Goal: Task Accomplishment & Management: Manage account settings

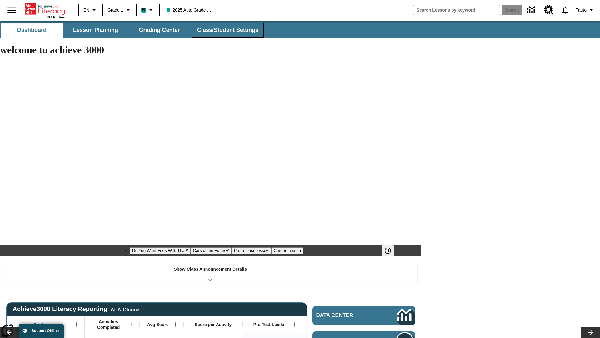
click at [227, 30] on span "Class/Student Settings" at bounding box center [227, 30] width 61 height 7
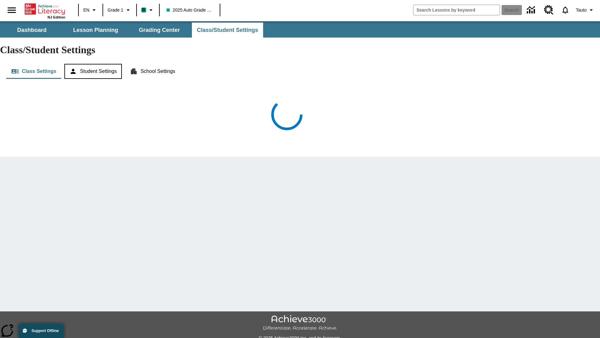
click at [94, 64] on button "Student Settings" at bounding box center [92, 71] width 57 height 15
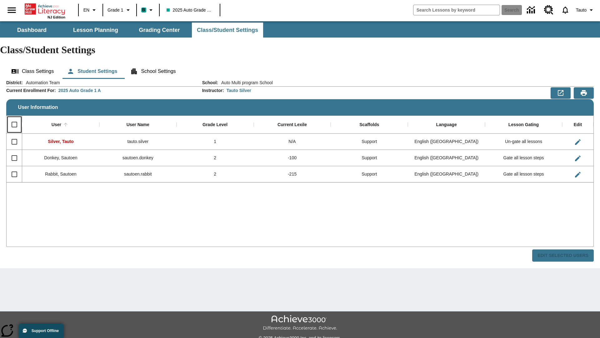
click at [14, 118] on input "Select all rows" at bounding box center [14, 124] width 13 height 13
checkbox input "true"
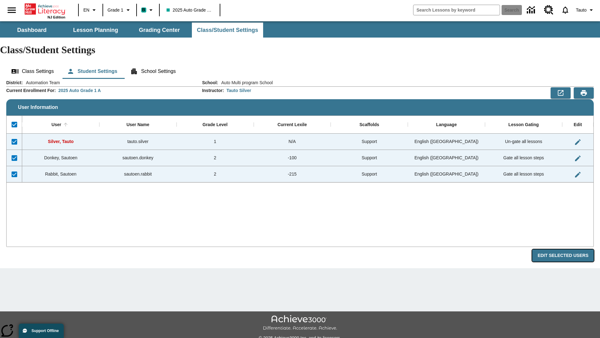
click at [566, 249] on button "Edit Selected Users" at bounding box center [563, 255] width 62 height 12
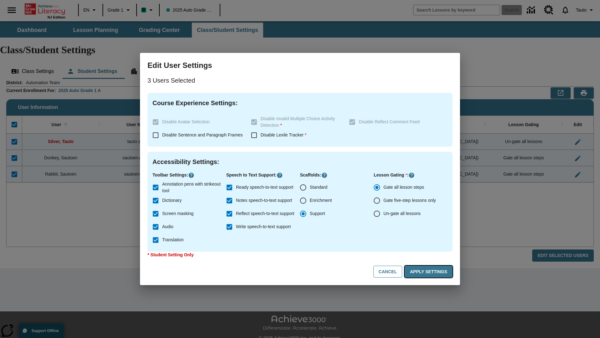
click at [430, 271] on button "Apply Settings" at bounding box center [429, 271] width 48 height 12
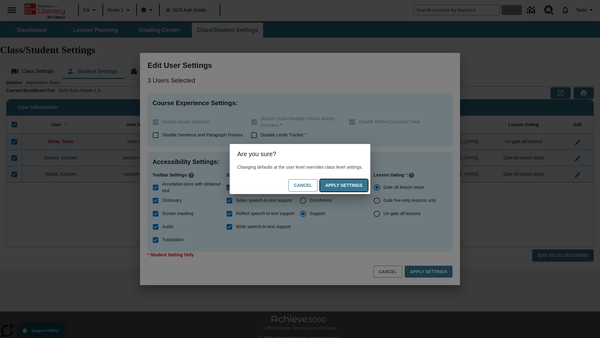
click at [350, 185] on button "Apply Settings" at bounding box center [344, 185] width 48 height 12
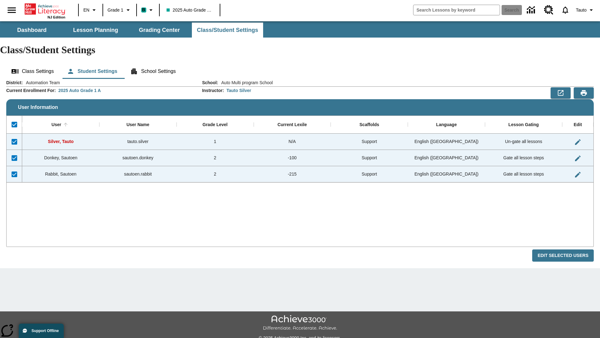
checkbox input "false"
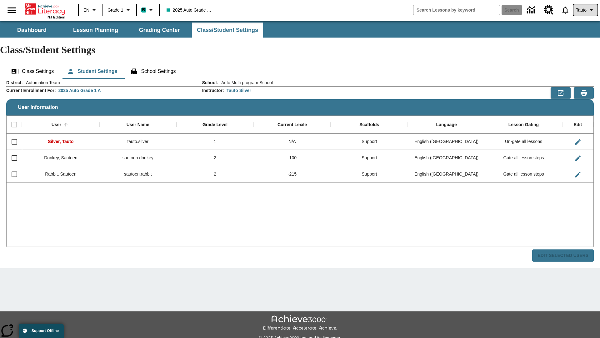
click at [585, 10] on span "Tauto" at bounding box center [581, 10] width 11 height 7
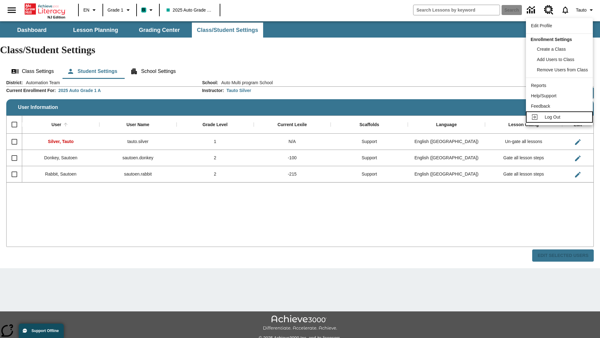
click at [561, 117] on span "Log Out" at bounding box center [553, 116] width 16 height 5
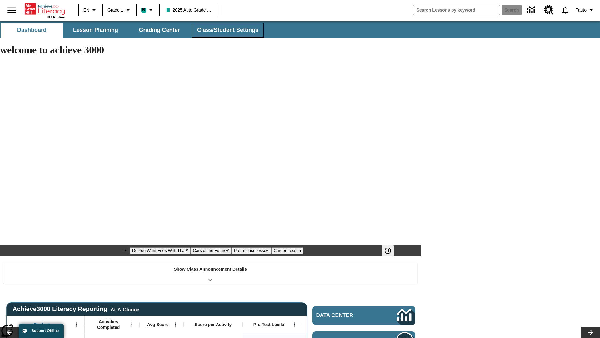
click at [227, 30] on span "Class/Student Settings" at bounding box center [227, 30] width 61 height 7
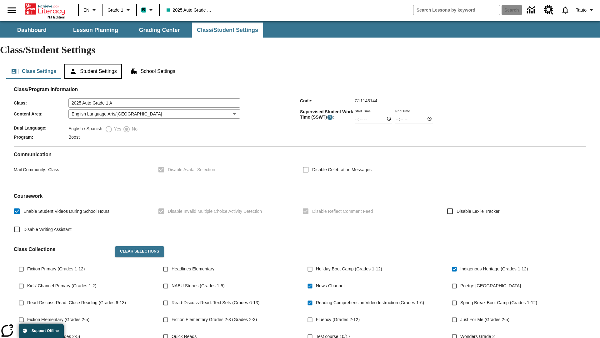
click at [94, 64] on button "Student Settings" at bounding box center [92, 71] width 57 height 15
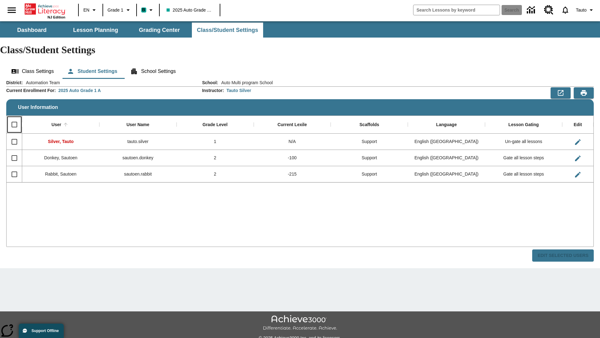
click at [14, 118] on input "Select all rows" at bounding box center [14, 124] width 13 height 13
checkbox input "true"
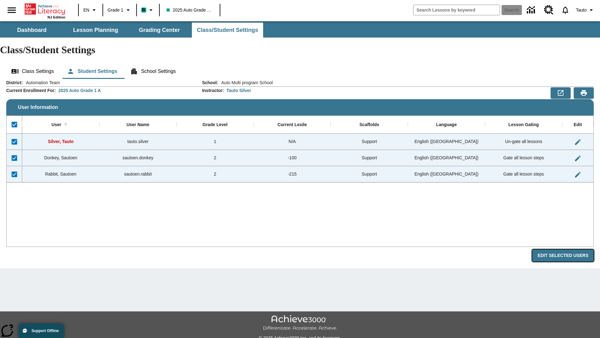
click at [566, 249] on button "Edit Selected Users" at bounding box center [563, 255] width 62 height 12
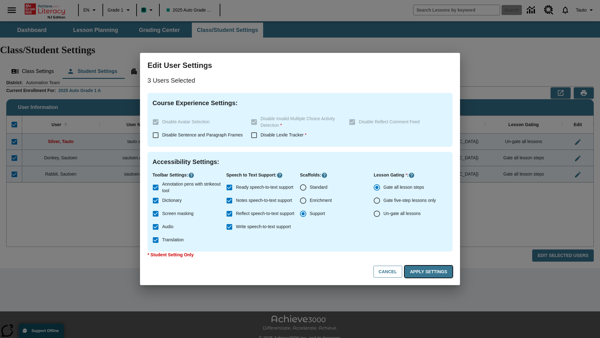
click at [430, 271] on button "Apply Settings" at bounding box center [429, 271] width 48 height 12
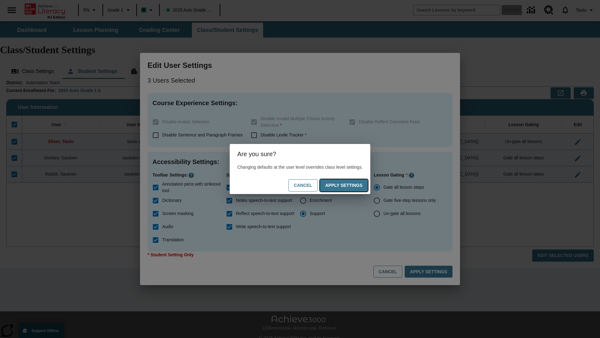
click at [350, 185] on button "Apply Settings" at bounding box center [344, 185] width 48 height 12
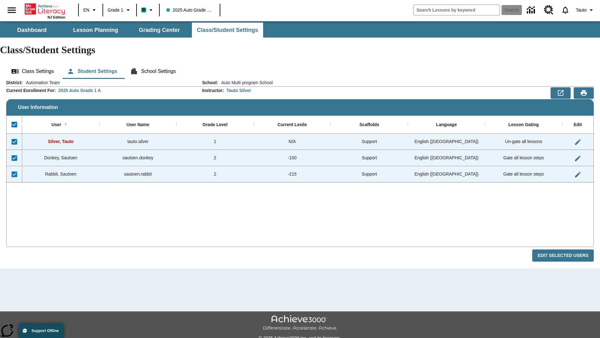
checkbox input "false"
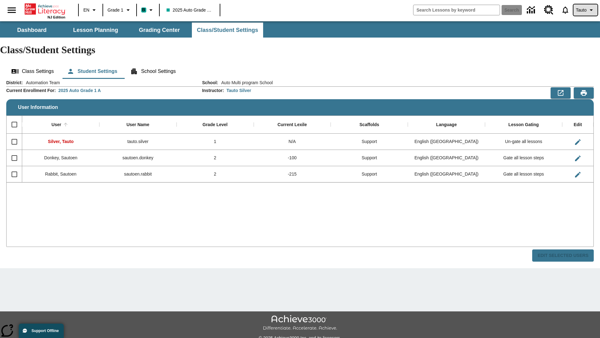
click at [585, 10] on span "Tauto" at bounding box center [581, 10] width 11 height 7
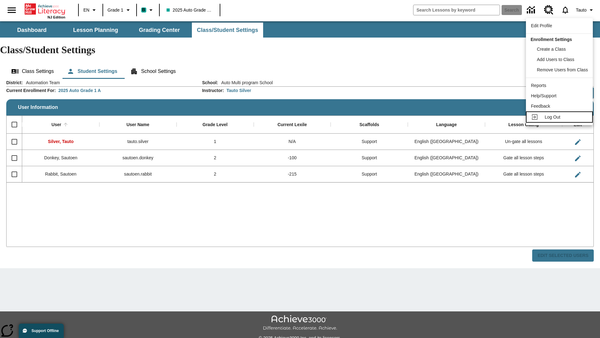
click at [561, 117] on span "Log Out" at bounding box center [553, 116] width 16 height 5
